Goal: Information Seeking & Learning: Learn about a topic

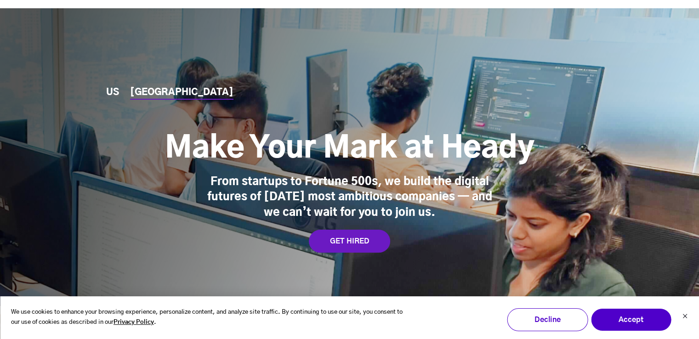
scroll to position [2564, 0]
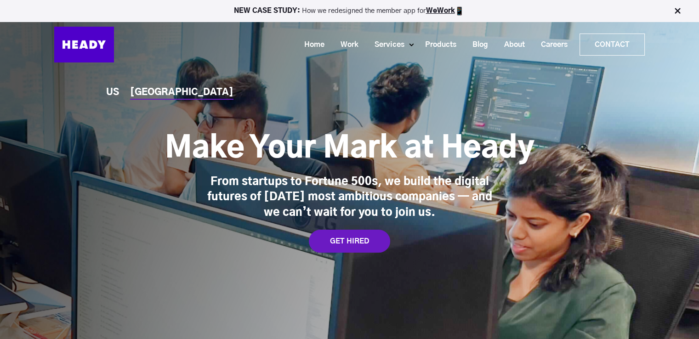
click at [679, 10] on img at bounding box center [676, 10] width 9 height 9
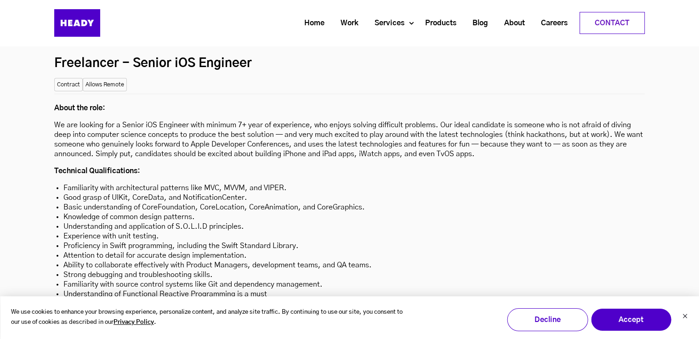
scroll to position [2555, 0]
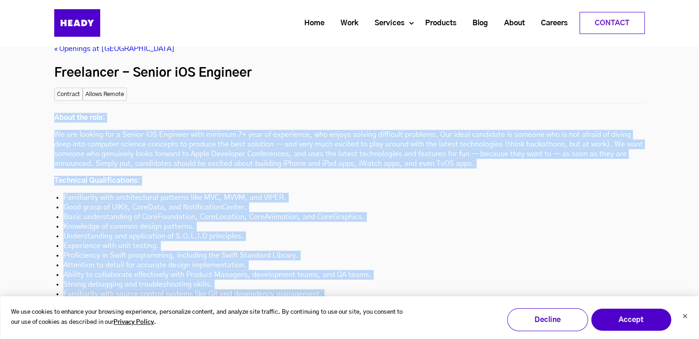
drag, startPoint x: 55, startPoint y: 73, endPoint x: 233, endPoint y: 294, distance: 284.1
click at [233, 294] on div "About the role: We are looking for a Senior iOS Engineer with minimum 7+ year o…" at bounding box center [349, 271] width 590 height 336
click at [685, 315] on icon "Dismiss cookie banner" at bounding box center [684, 316] width 4 height 4
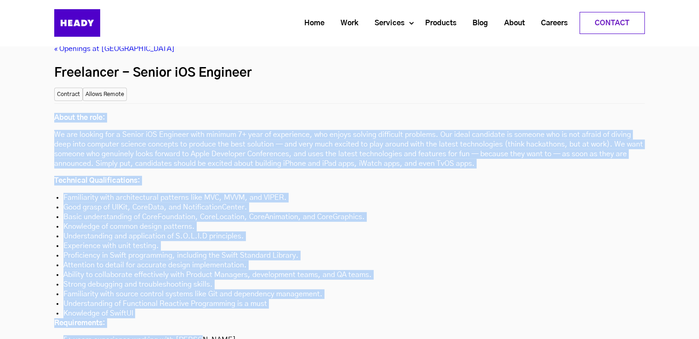
click at [423, 260] on li "Attention to detail for accurate design implementation." at bounding box center [349, 265] width 572 height 10
